Goal: Information Seeking & Learning: Learn about a topic

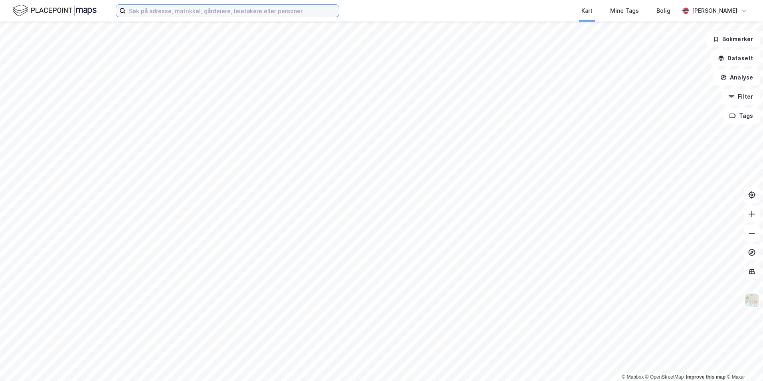
click at [148, 9] on input at bounding box center [232, 11] width 213 height 12
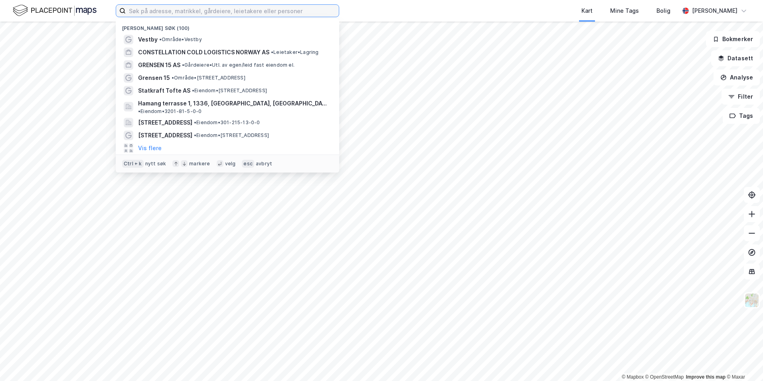
click at [149, 11] on input at bounding box center [232, 11] width 213 height 12
paste input "smalvollvien 34"
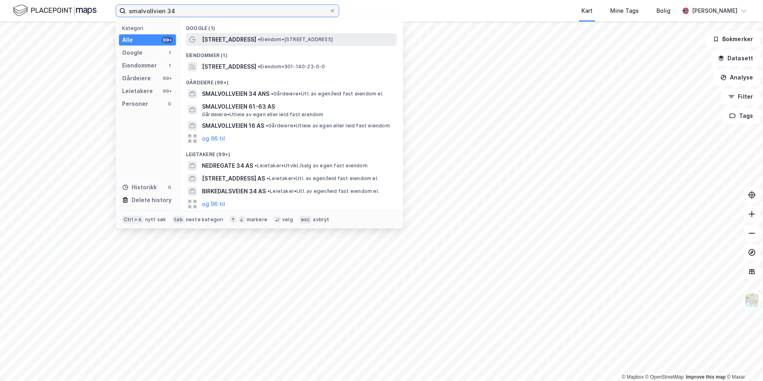
type input "smalvollvien 34"
click at [258, 39] on span "•" at bounding box center [259, 39] width 2 height 6
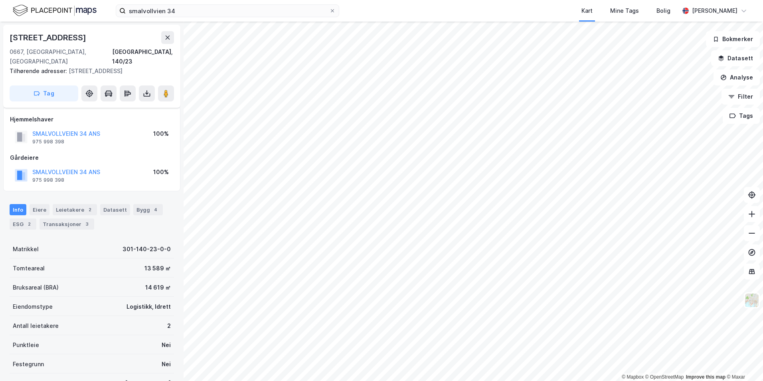
scroll to position [63, 0]
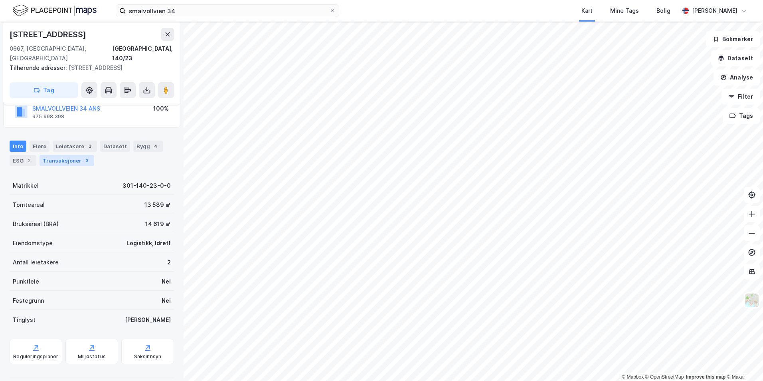
click at [56, 155] on div "Transaksjoner 3" at bounding box center [67, 160] width 55 height 11
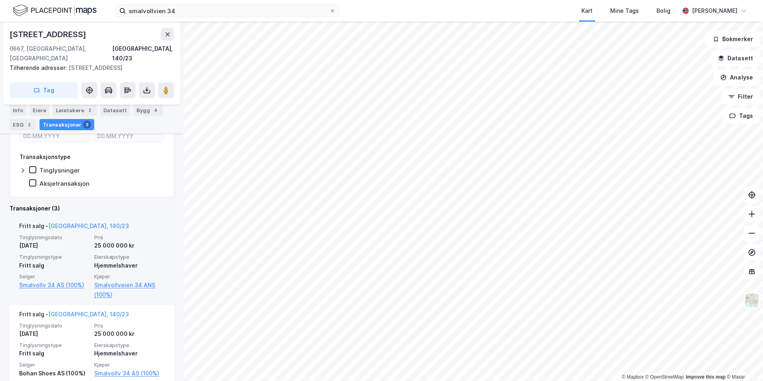
scroll to position [160, 0]
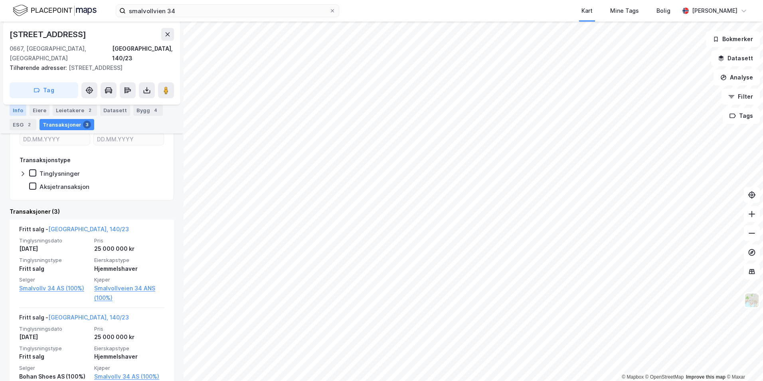
click at [17, 111] on div "Info" at bounding box center [18, 110] width 17 height 11
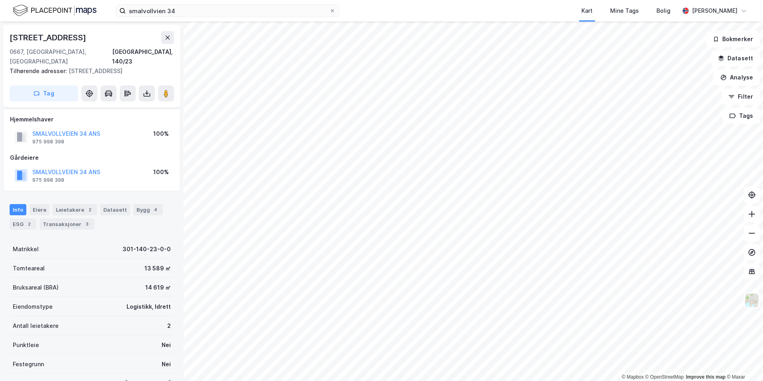
scroll to position [63, 0]
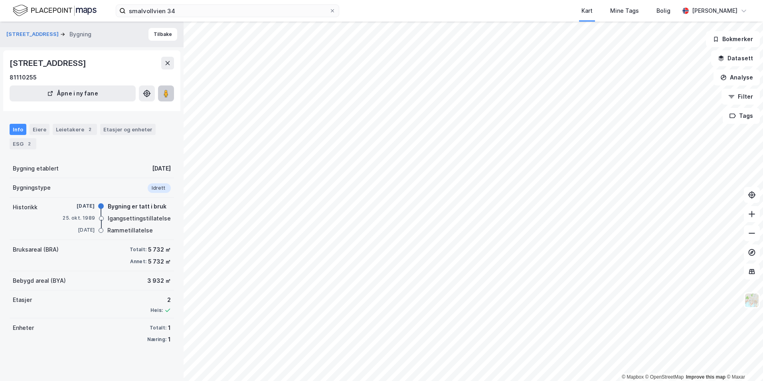
click at [169, 90] on icon at bounding box center [166, 93] width 8 height 8
click at [168, 92] on image at bounding box center [166, 93] width 5 height 8
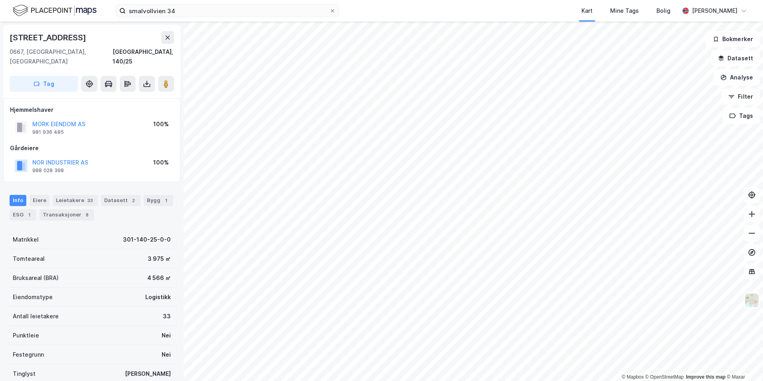
scroll to position [0, 0]
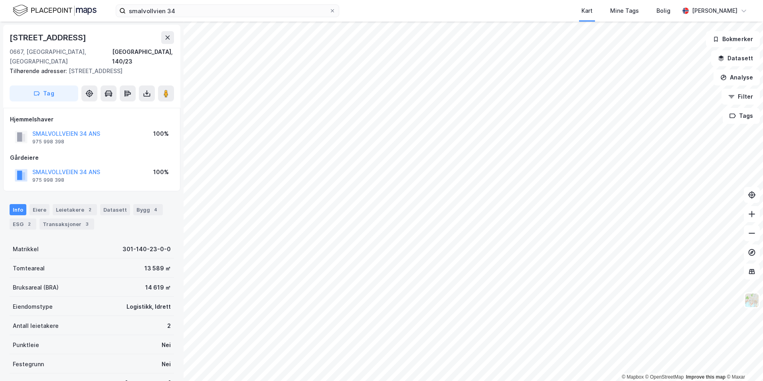
scroll to position [0, 0]
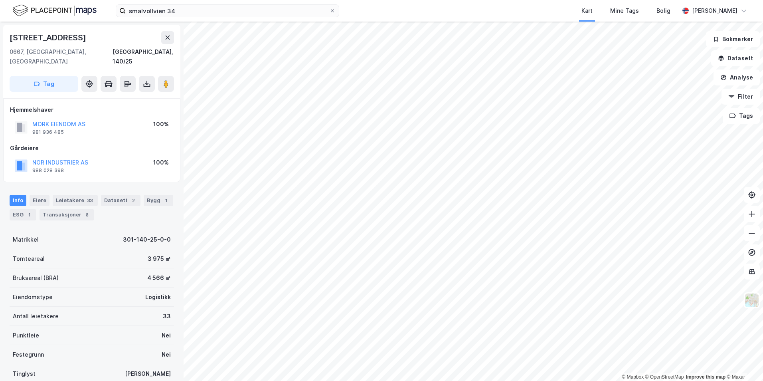
scroll to position [0, 0]
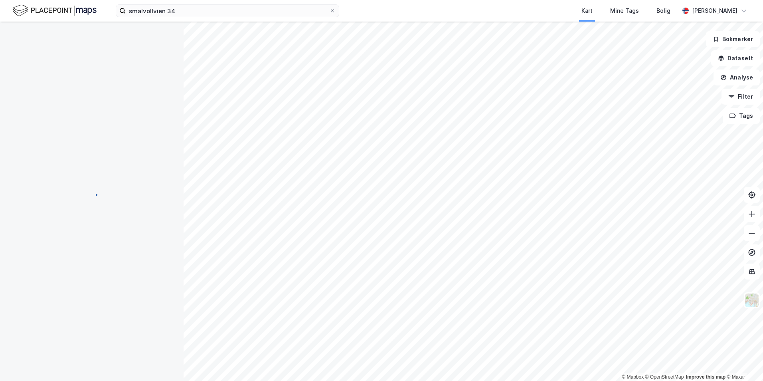
scroll to position [0, 0]
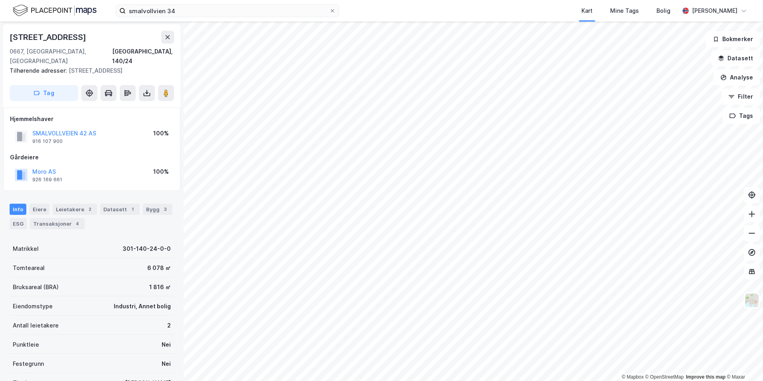
scroll to position [0, 0]
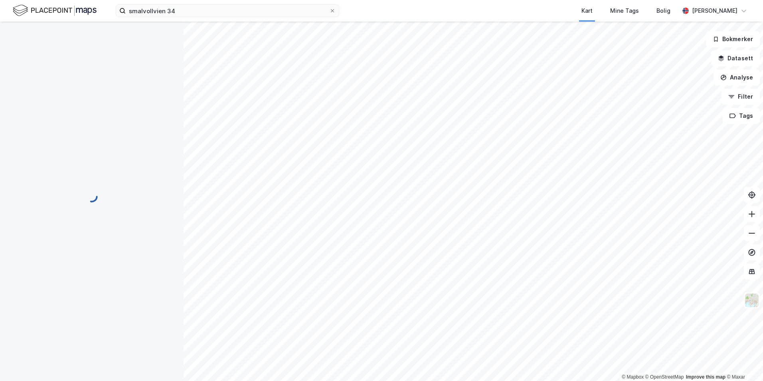
scroll to position [0, 0]
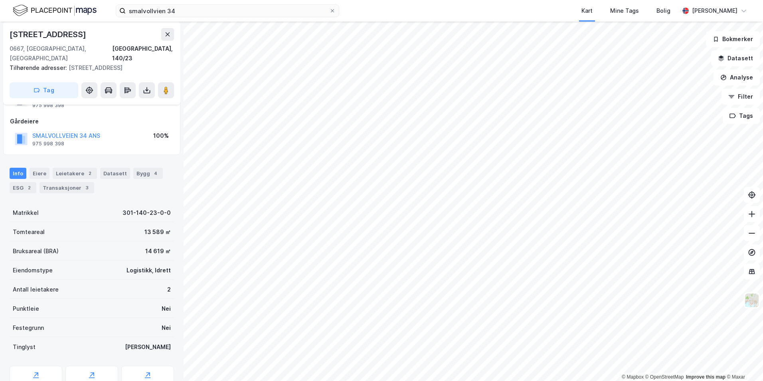
scroll to position [24, 0]
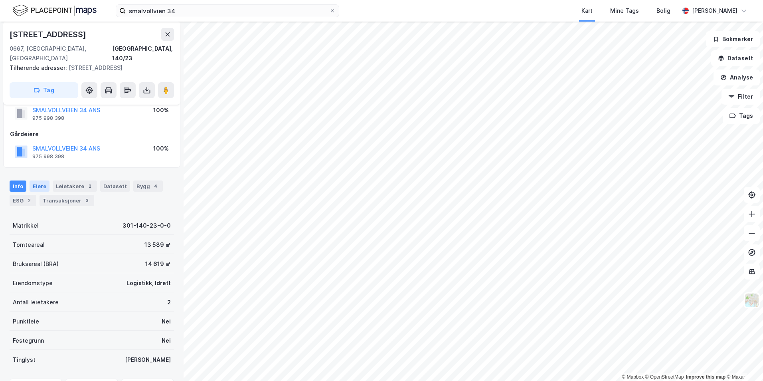
click at [36, 180] on div "Eiere" at bounding box center [40, 185] width 20 height 11
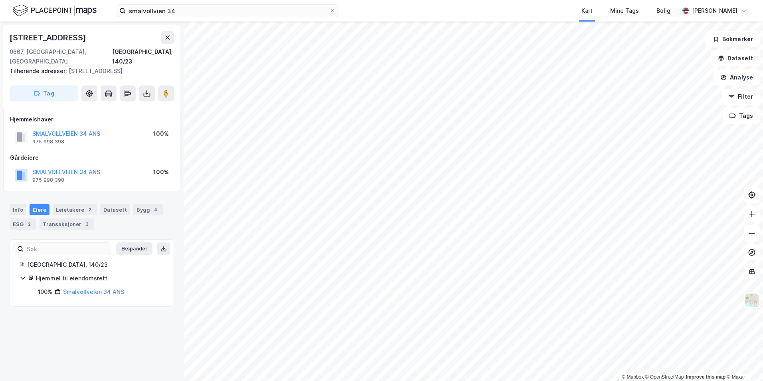
click at [36, 204] on div "Eiere" at bounding box center [40, 209] width 20 height 11
click at [95, 287] on div "Smalvollveien 34 ANS" at bounding box center [93, 292] width 61 height 10
click at [90, 288] on link "Smalvollveien 34 ANS" at bounding box center [93, 291] width 61 height 7
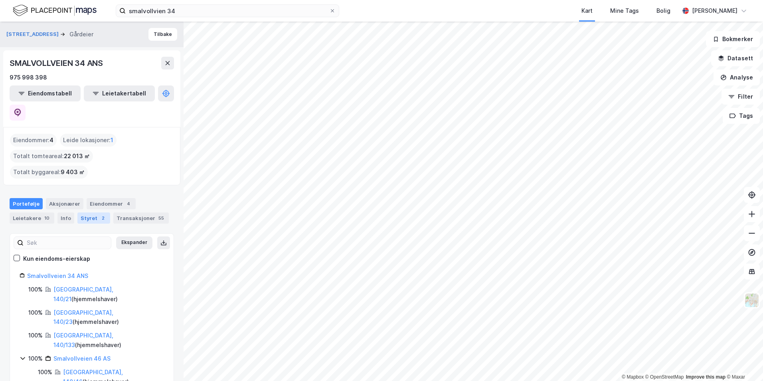
click at [87, 212] on div "Styret 2" at bounding box center [93, 217] width 33 height 11
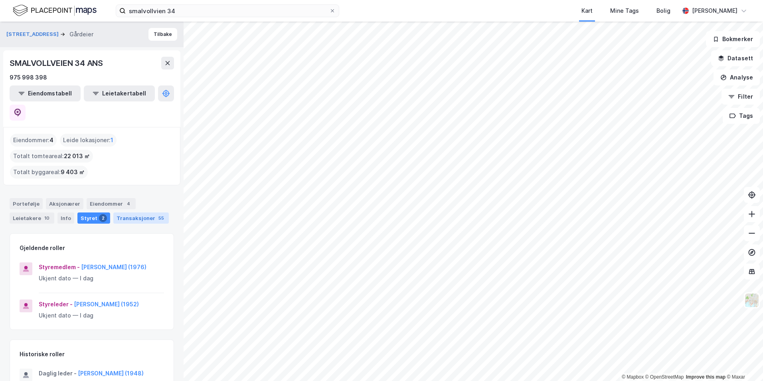
click at [126, 212] on div "Transaksjoner 55" at bounding box center [140, 217] width 55 height 11
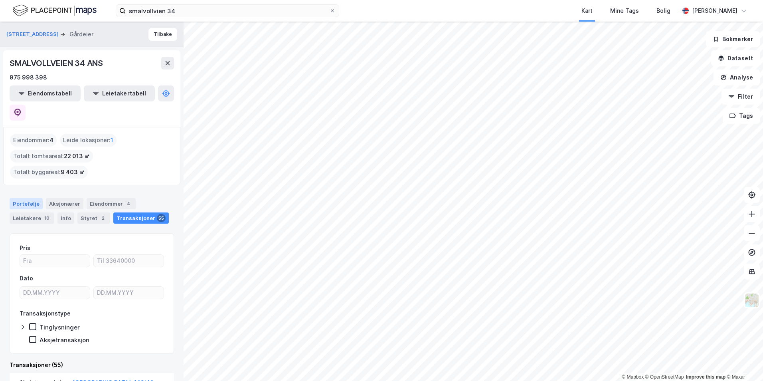
click at [24, 198] on div "Portefølje" at bounding box center [26, 203] width 33 height 11
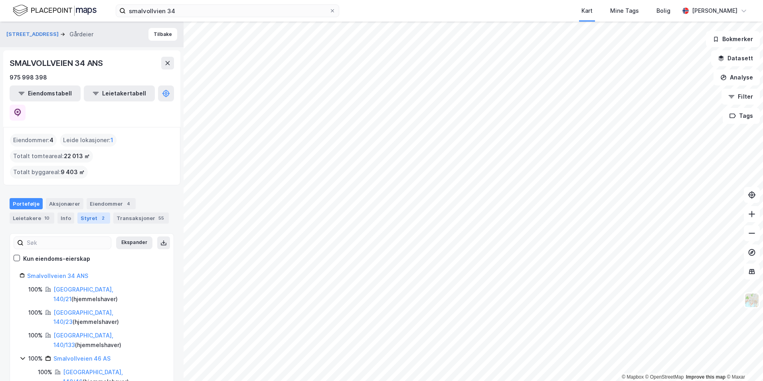
click at [104, 212] on div "Styret 2" at bounding box center [93, 217] width 33 height 11
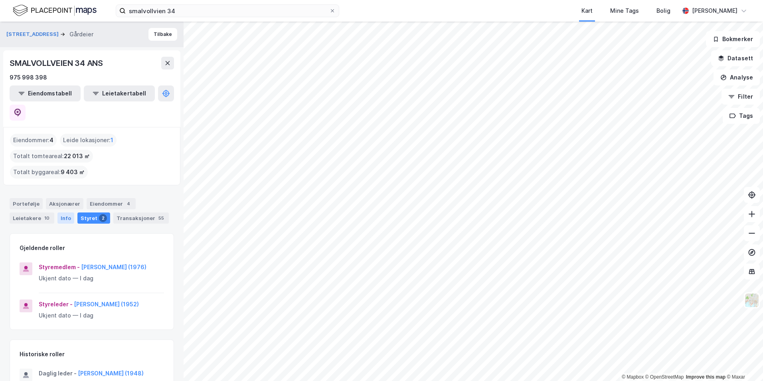
click at [63, 212] on div "Info" at bounding box center [65, 217] width 17 height 11
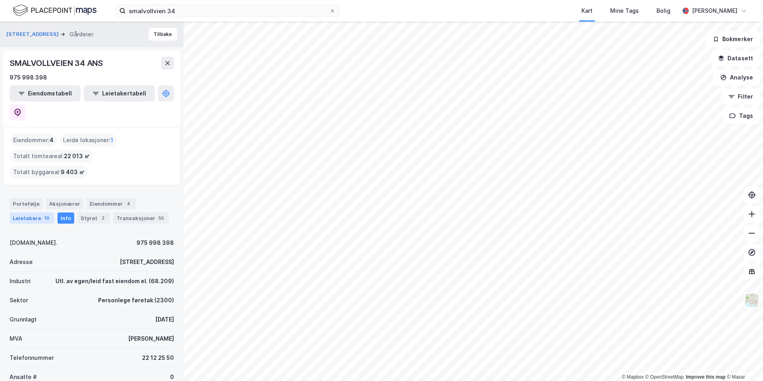
click at [23, 212] on div "Leietakere 10" at bounding box center [32, 217] width 45 height 11
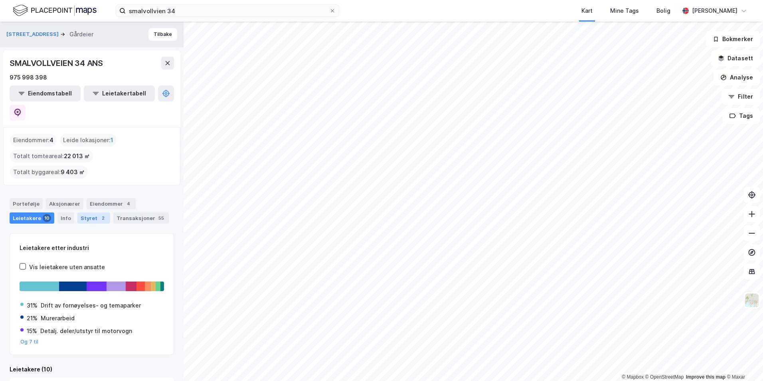
click at [93, 212] on div "Styret 2" at bounding box center [93, 217] width 33 height 11
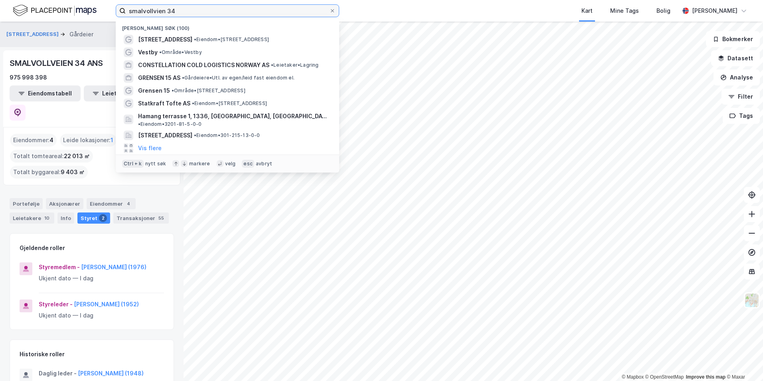
drag, startPoint x: 210, startPoint y: 7, endPoint x: 49, endPoint y: -1, distance: 160.6
click at [49, 0] on html "smalvollvien 34 Nylige søk (100) Smalvollveien 34 • Eiendom • [STREET_ADDRESS] …" at bounding box center [381, 190] width 763 height 381
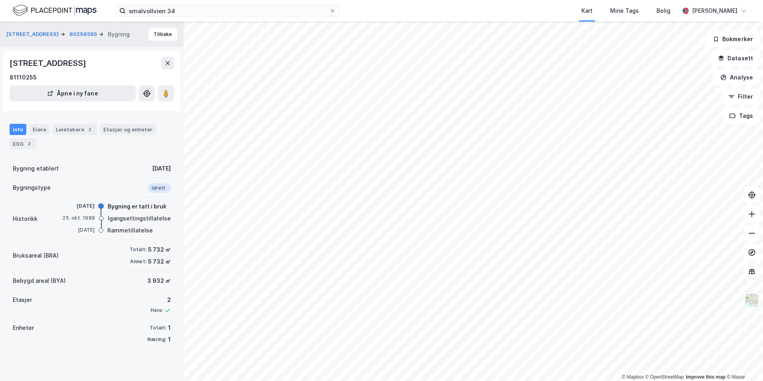
click at [5, 129] on div "Info Eiere Leietakere 2 Etasjer og enheter ESG 2" at bounding box center [92, 133] width 184 height 38
click at [33, 133] on div "Eiere" at bounding box center [40, 129] width 20 height 11
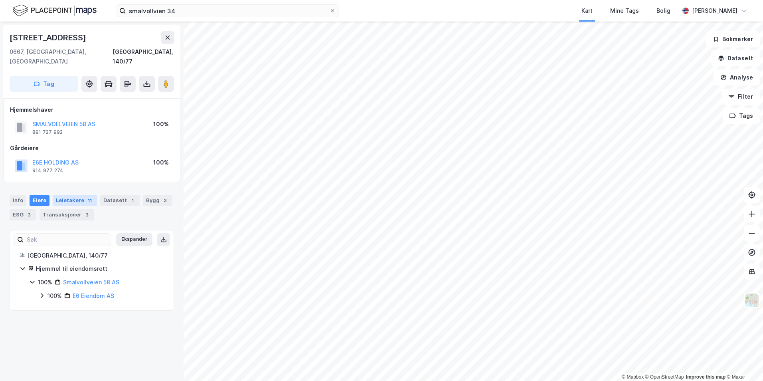
click at [65, 195] on div "Leietakere 11" at bounding box center [75, 200] width 44 height 11
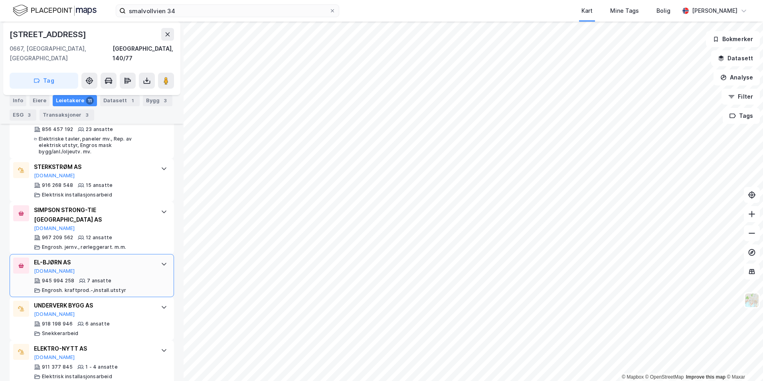
scroll to position [319, 0]
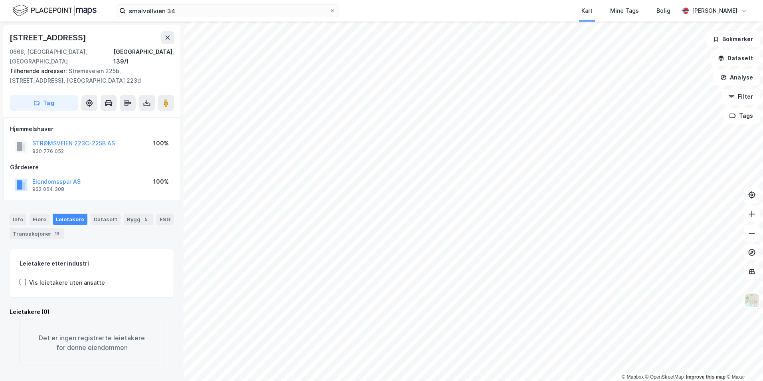
click at [285, 380] on html "smalvollvien 34 Kart Mine Tags Bolig [PERSON_NAME] © Mapbox © OpenStreetMap Imp…" at bounding box center [381, 190] width 763 height 381
